Goal: Book appointment/travel/reservation

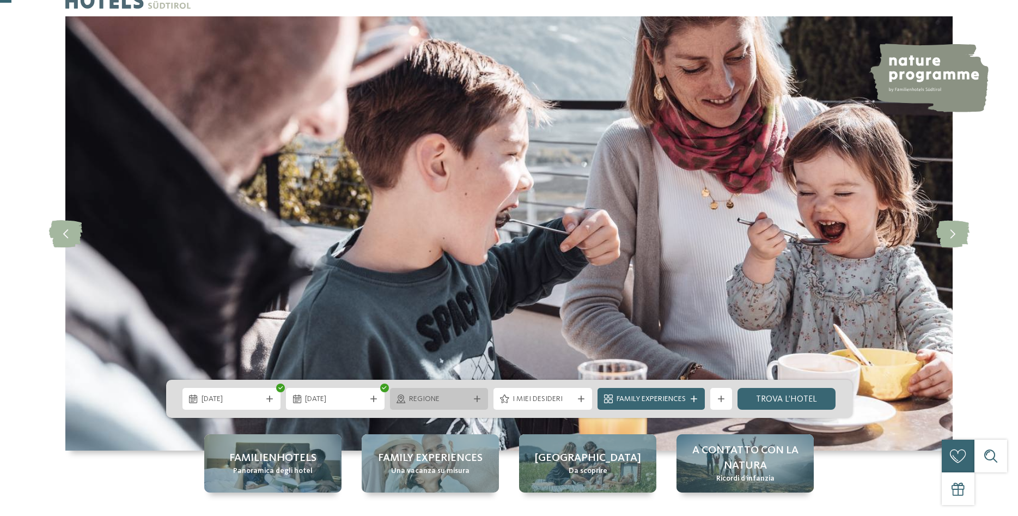
scroll to position [56, 0]
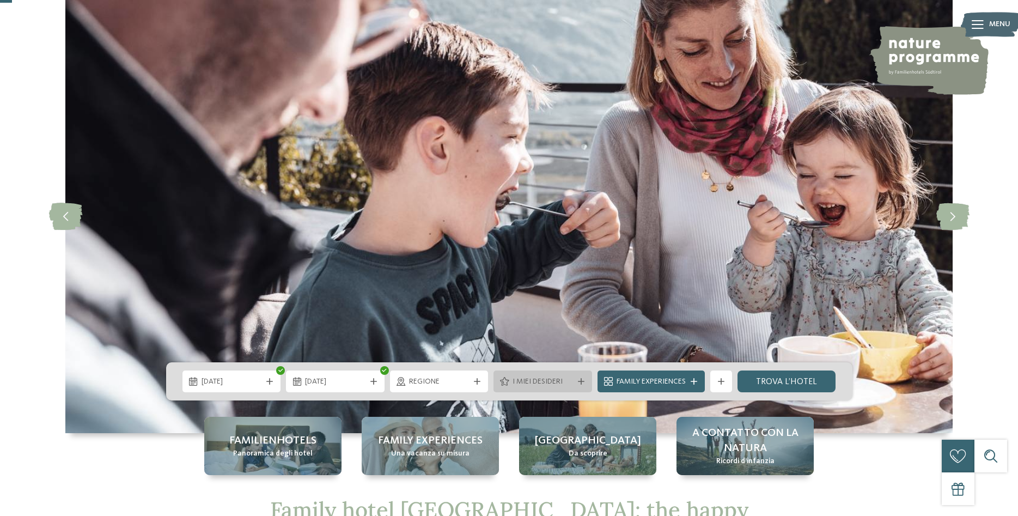
click at [584, 380] on icon at bounding box center [581, 381] width 7 height 7
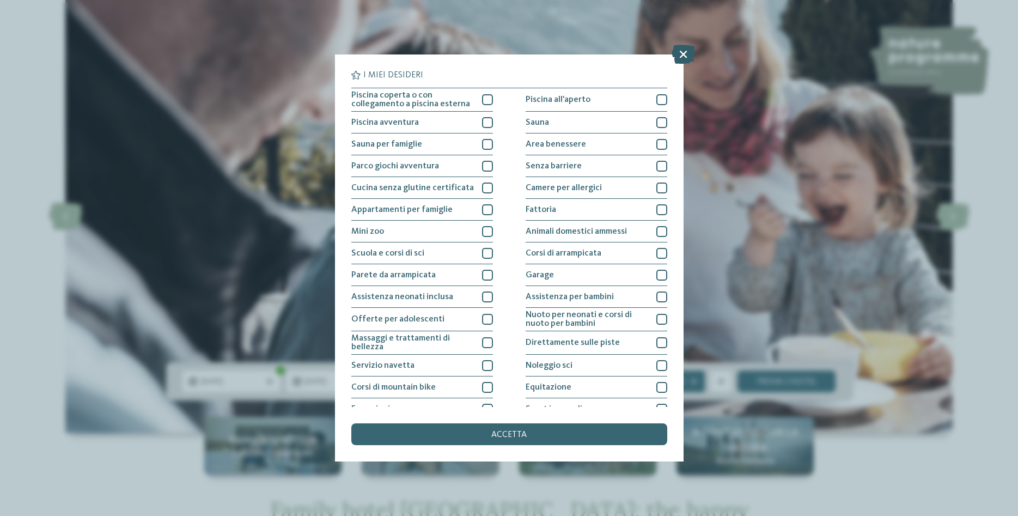
click at [684, 54] on icon at bounding box center [683, 54] width 23 height 19
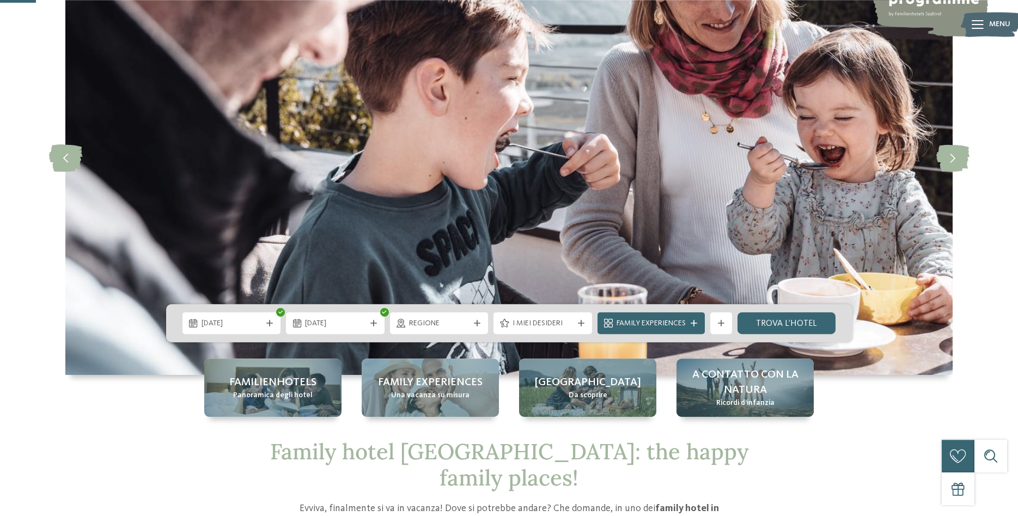
scroll to position [167, 0]
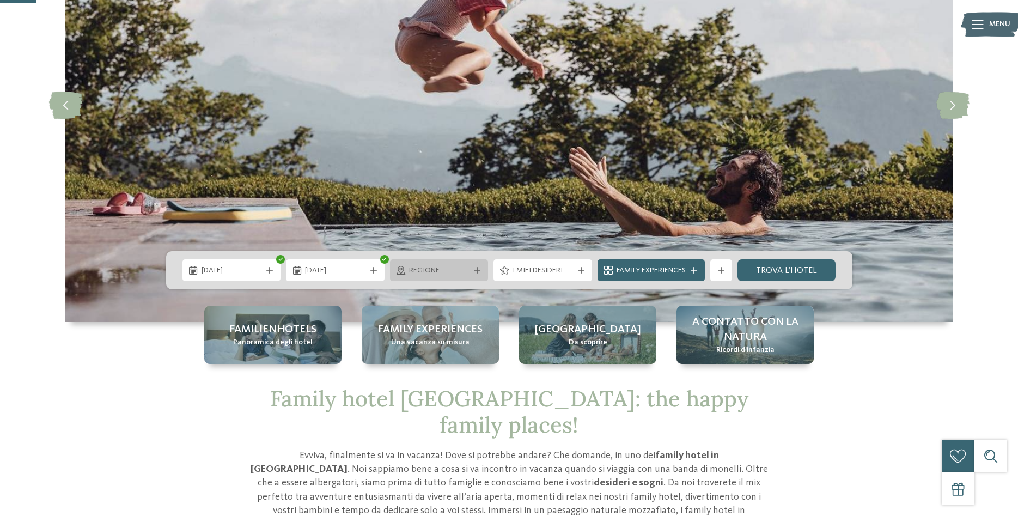
click at [432, 272] on span "Regione" at bounding box center [439, 270] width 60 height 11
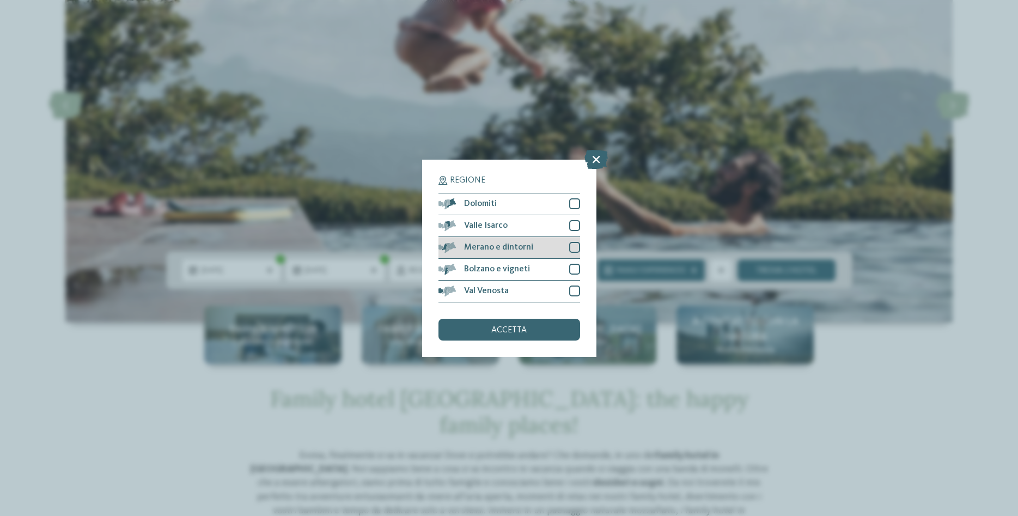
click at [574, 250] on div at bounding box center [574, 247] width 11 height 11
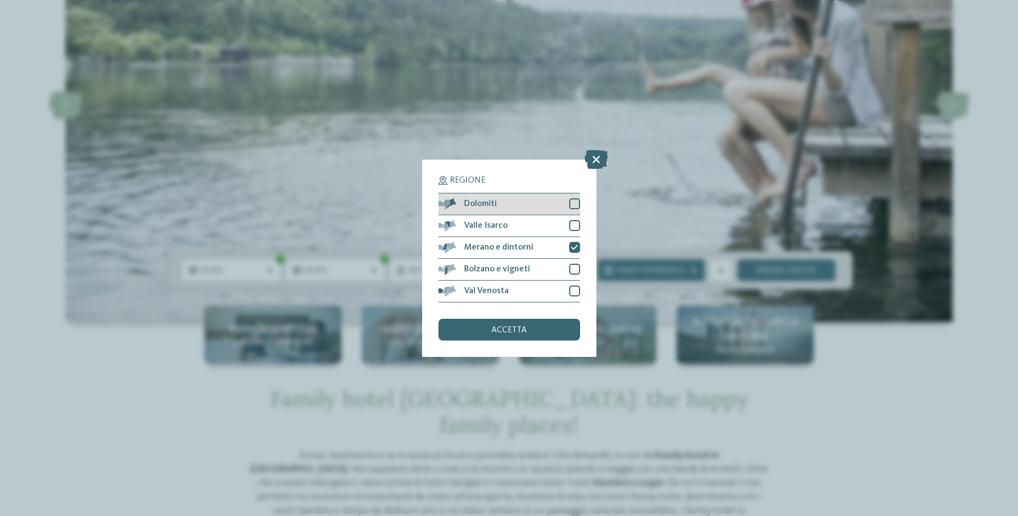
click at [574, 204] on div at bounding box center [574, 203] width 11 height 11
click at [531, 326] on div "accetta" at bounding box center [510, 330] width 142 height 22
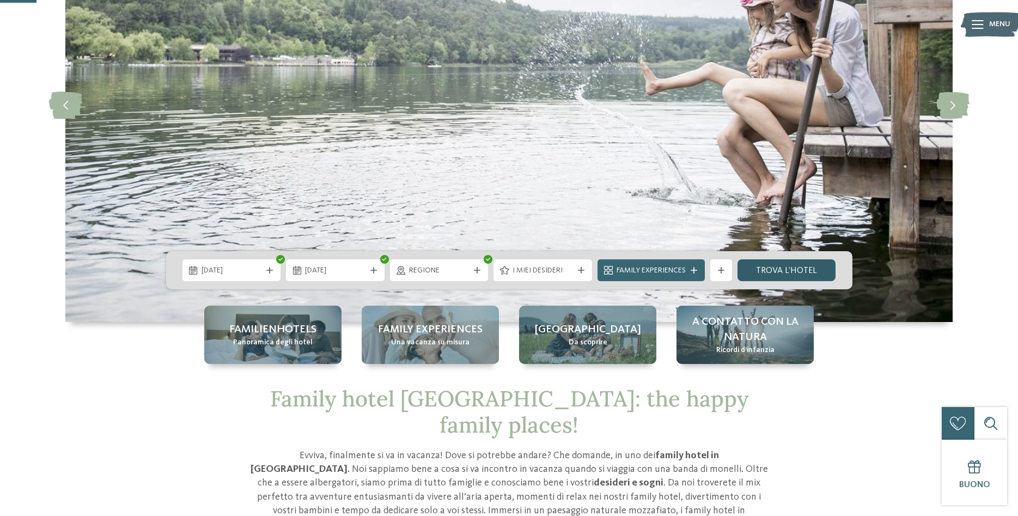
click at [792, 268] on link "trova l’hotel" at bounding box center [787, 270] width 99 height 22
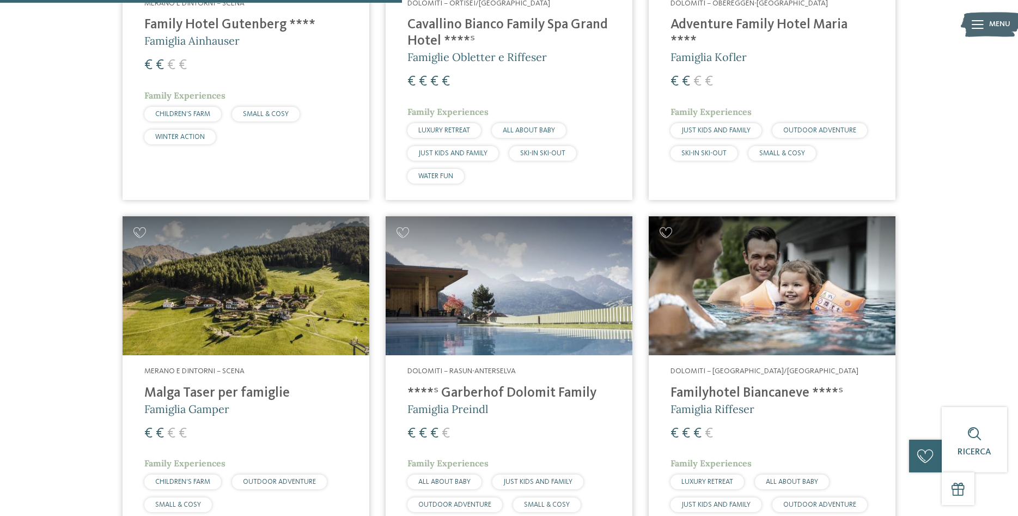
scroll to position [1024, 0]
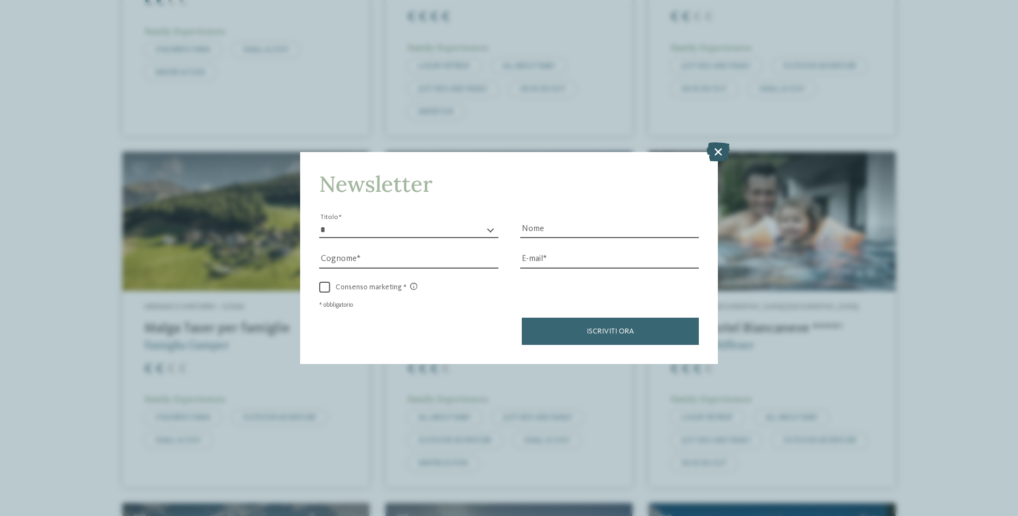
click at [719, 152] on icon at bounding box center [718, 151] width 23 height 19
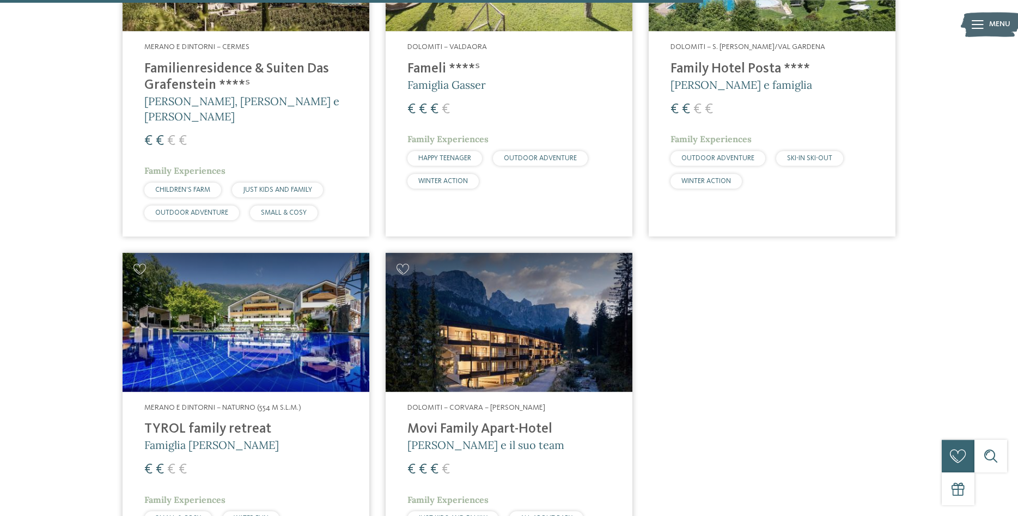
scroll to position [1747, 0]
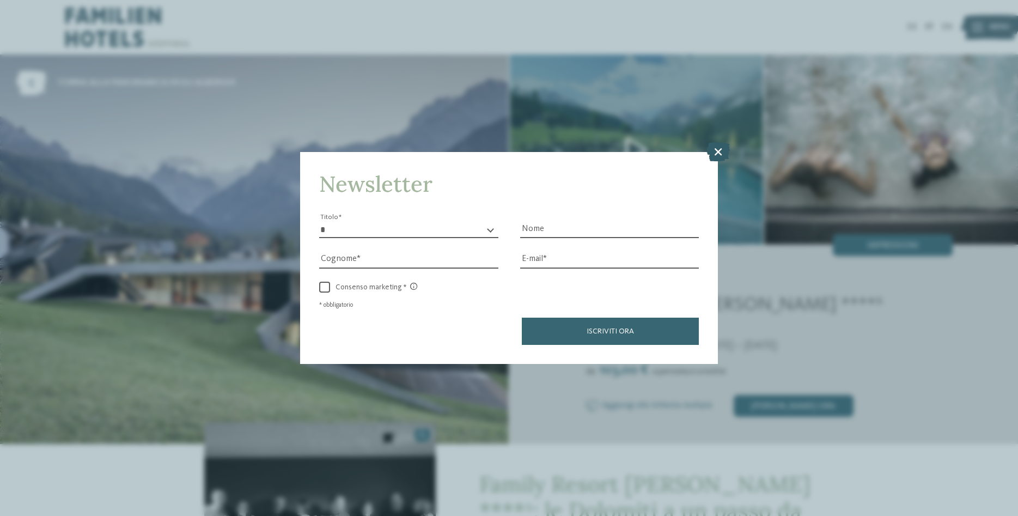
click at [730, 156] on icon at bounding box center [718, 151] width 23 height 19
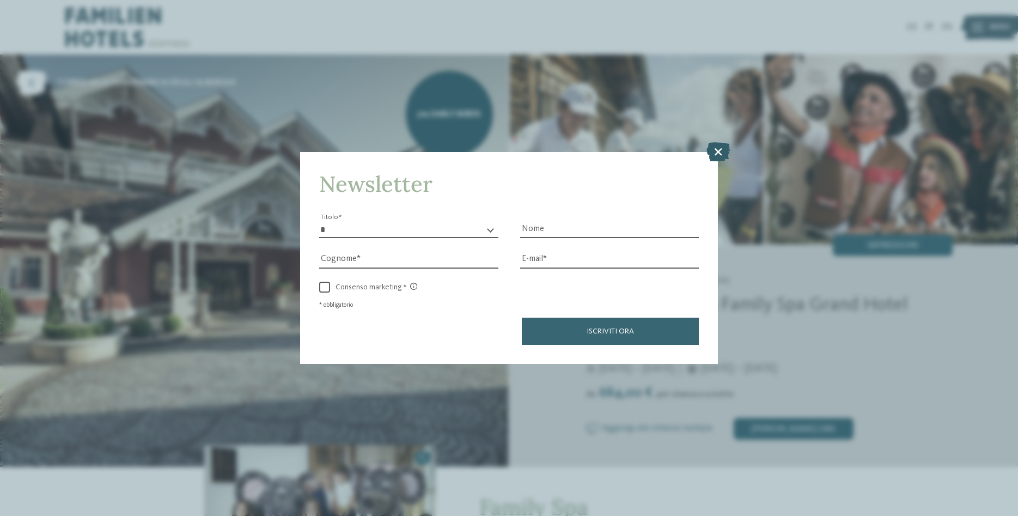
click at [715, 149] on icon at bounding box center [718, 151] width 23 height 19
